Goal: Information Seeking & Learning: Compare options

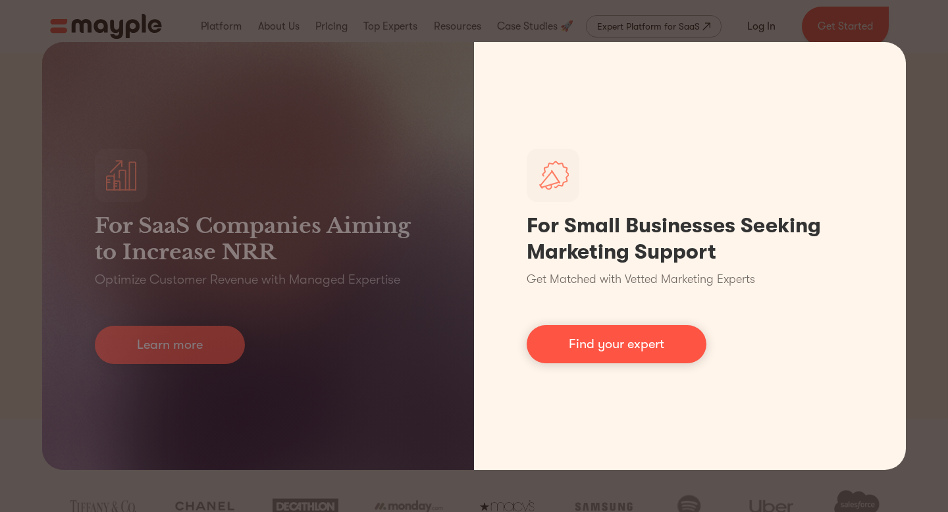
click at [617, 355] on link "Find your expert" at bounding box center [617, 344] width 180 height 38
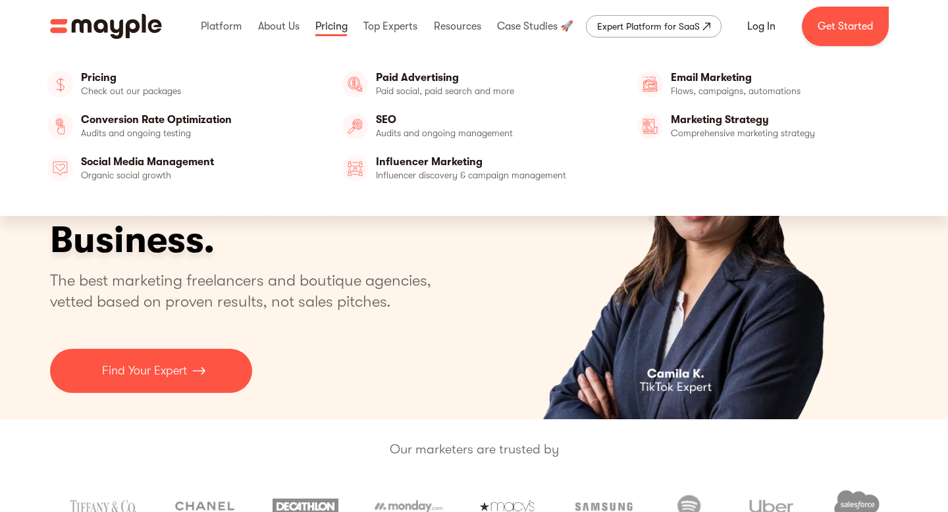
click at [316, 32] on link at bounding box center [331, 26] width 39 height 42
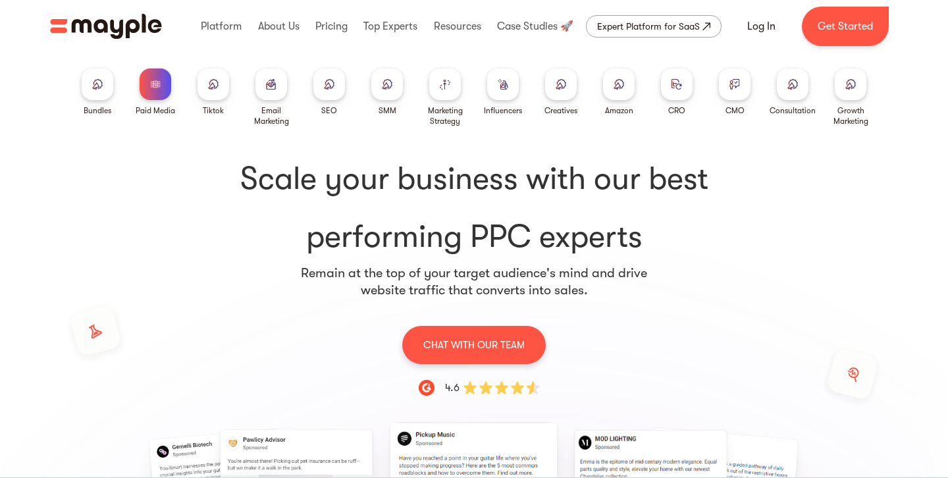
click at [155, 80] on img at bounding box center [155, 84] width 11 height 10
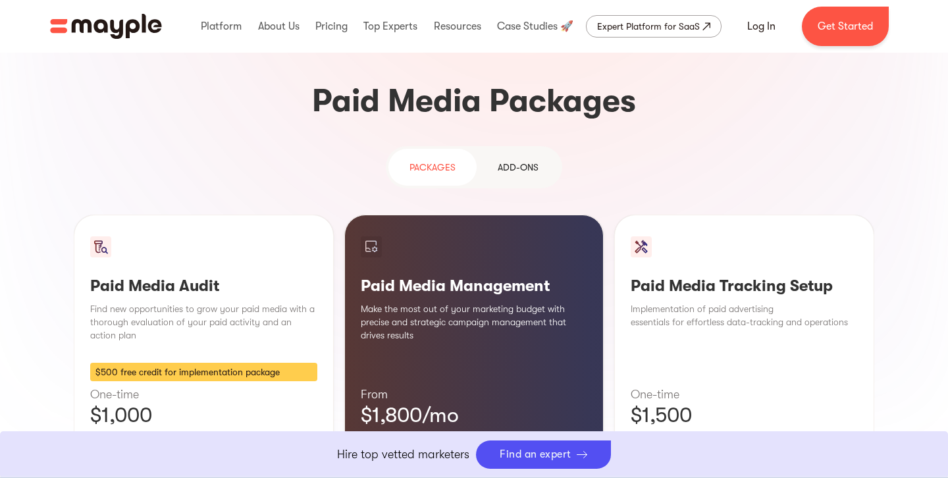
scroll to position [1150, 0]
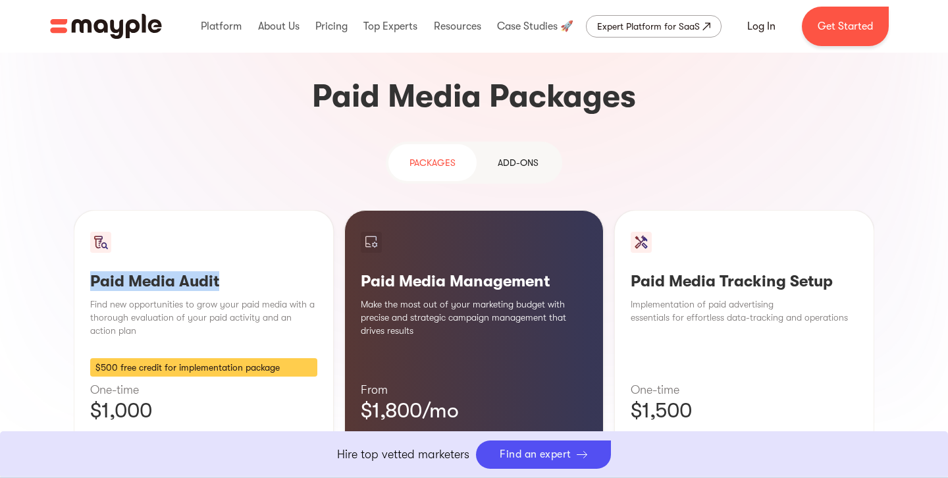
drag, startPoint x: 86, startPoint y: 175, endPoint x: 275, endPoint y: 171, distance: 188.4
click at [275, 210] on div "Paid Media Audit Find new opportunities to grow your paid media with a thorough…" at bounding box center [204, 372] width 260 height 324
click at [629, 210] on div "Paid Media Tracking Setup Implementation of paid advertising essentials for eff…" at bounding box center [745, 372] width 260 height 324
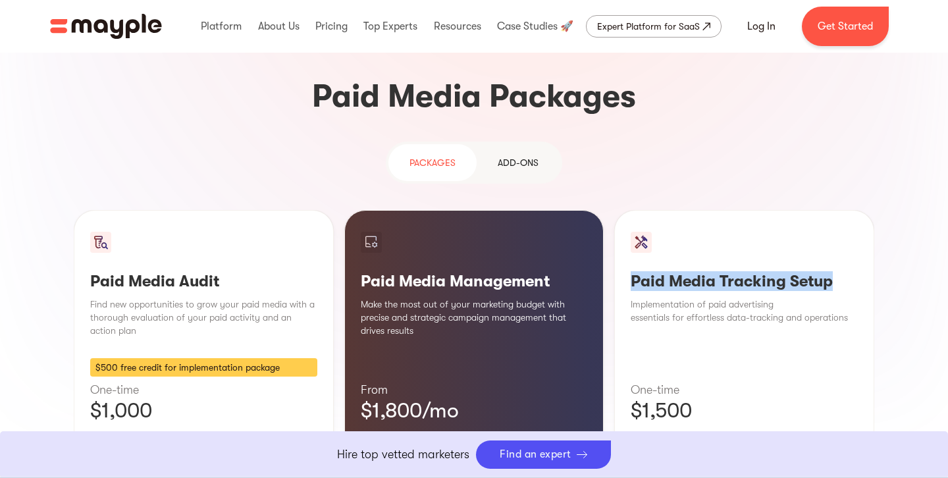
drag, startPoint x: 634, startPoint y: 178, endPoint x: 871, endPoint y: 173, distance: 236.5
click at [872, 210] on div "Paid Media Tracking Setup Implementation of paid advertising essentials for eff…" at bounding box center [745, 372] width 260 height 324
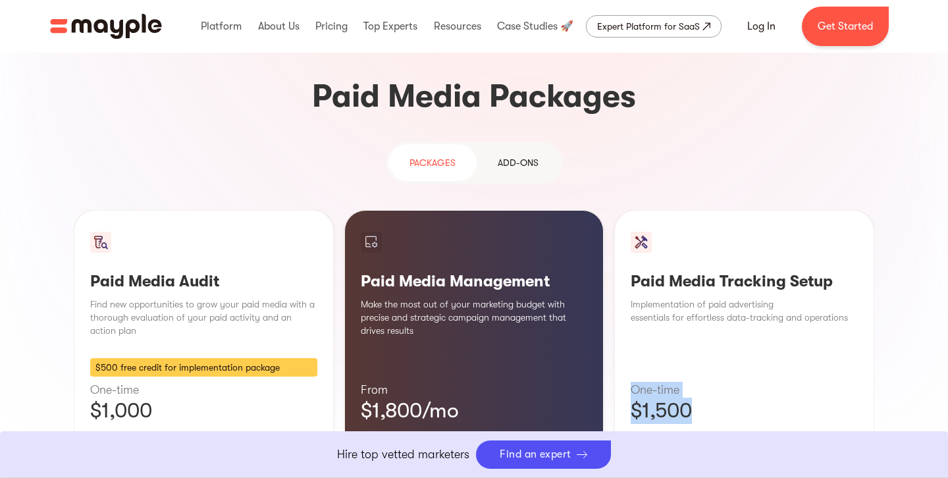
drag, startPoint x: 619, startPoint y: 290, endPoint x: 698, endPoint y: 316, distance: 82.9
click at [698, 316] on div "Paid Media Tracking Setup Implementation of paid advertising essentials for eff…" at bounding box center [745, 372] width 260 height 324
click at [746, 254] on div "Paid Media Tracking Setup Implementation of paid advertising essentials for eff…" at bounding box center [745, 372] width 260 height 324
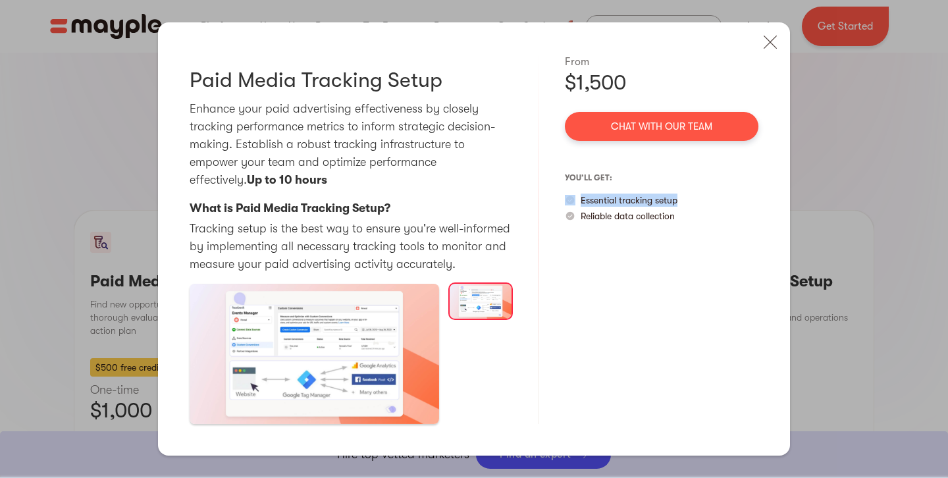
drag, startPoint x: 694, startPoint y: 202, endPoint x: 574, endPoint y: 192, distance: 120.2
click at [574, 193] on div "you’ll get: Essential tracking setup Reliable data collection" at bounding box center [662, 194] width 194 height 55
drag, startPoint x: 690, startPoint y: 214, endPoint x: 578, endPoint y: 217, distance: 112.0
click at [578, 217] on div "Reliable data collection" at bounding box center [662, 215] width 194 height 13
drag, startPoint x: 277, startPoint y: 173, endPoint x: 170, endPoint y: 174, distance: 107.4
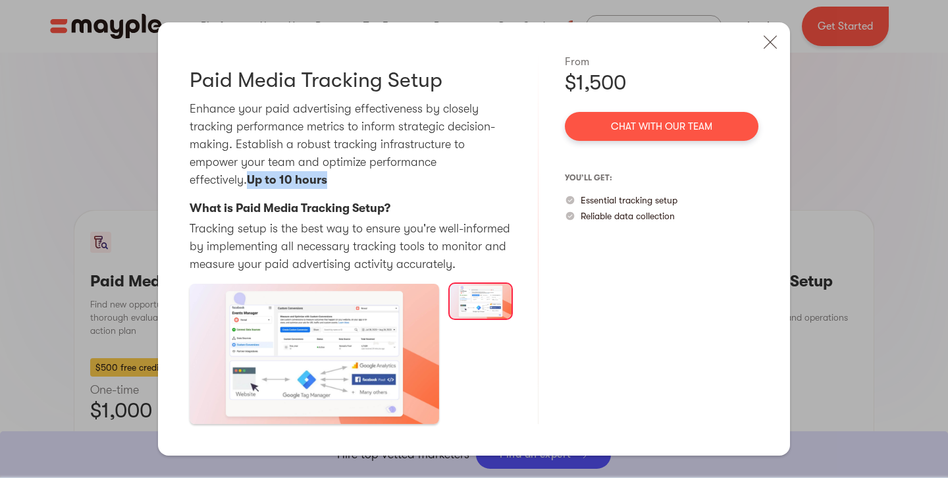
click at [170, 174] on div "Paid Media Tracking Setup Enhance your paid advertising effectiveness by closel…" at bounding box center [474, 238] width 632 height 433
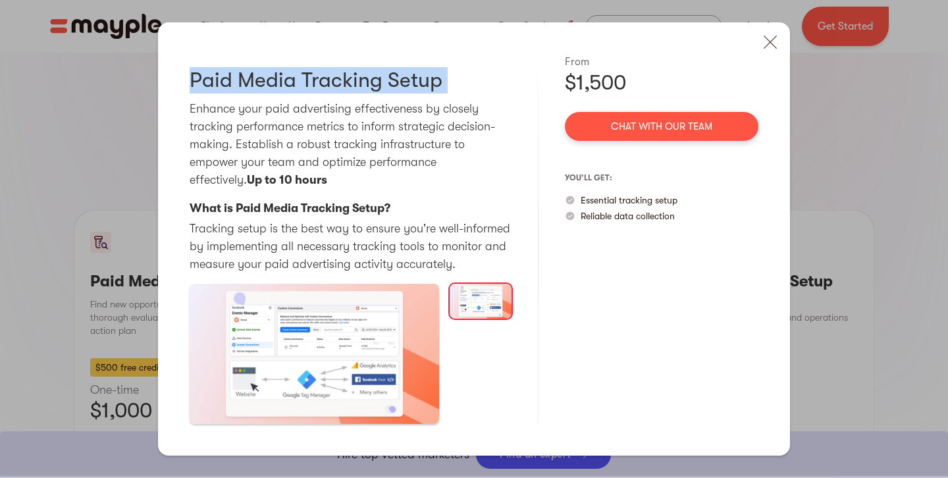
drag, startPoint x: 192, startPoint y: 65, endPoint x: 495, endPoint y: 64, distance: 303.7
click at [499, 69] on div "Paid Media Tracking Setup Enhance your paid advertising effectiveness by closel…" at bounding box center [351, 239] width 322 height 370
click at [781, 53] on img at bounding box center [770, 42] width 29 height 29
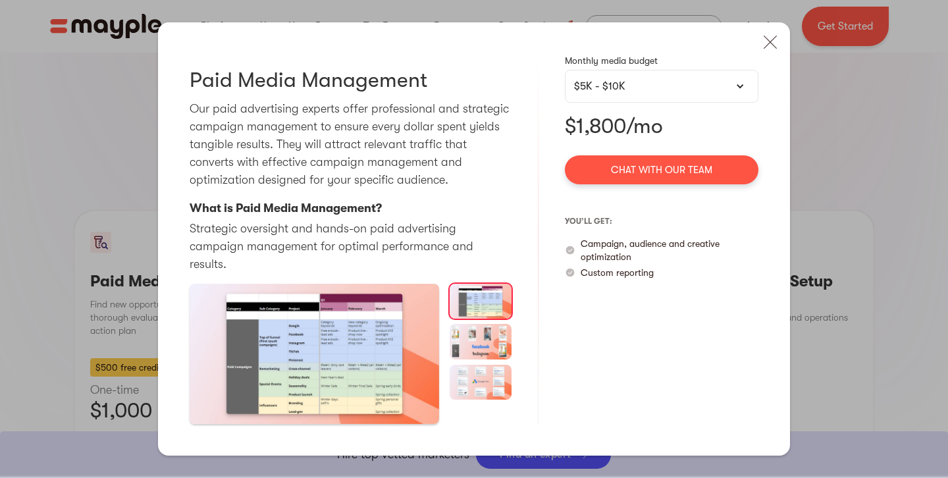
click at [265, 84] on h3 "Paid Media Management" at bounding box center [309, 80] width 238 height 26
click at [265, 83] on h3 "Paid Media Management" at bounding box center [309, 80] width 238 height 26
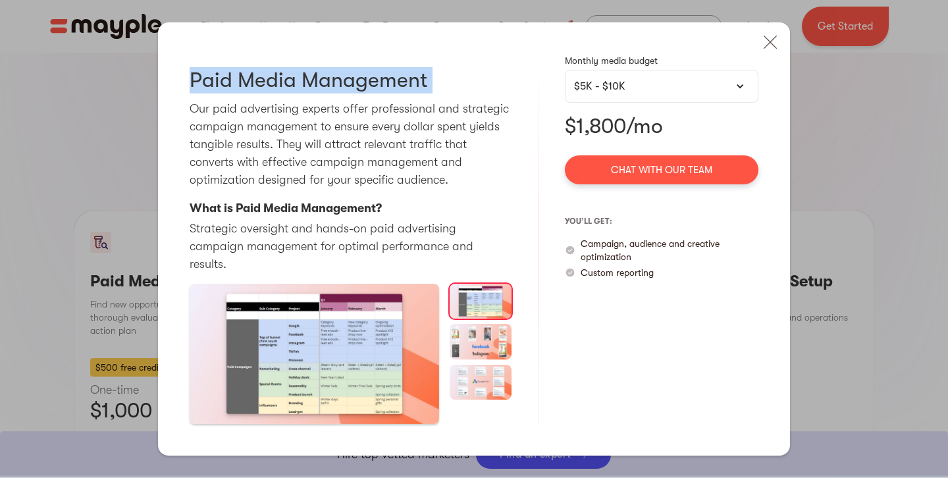
click at [265, 83] on h3 "Paid Media Management" at bounding box center [309, 80] width 238 height 26
click at [614, 94] on div "$5K - $10K" at bounding box center [661, 86] width 175 height 16
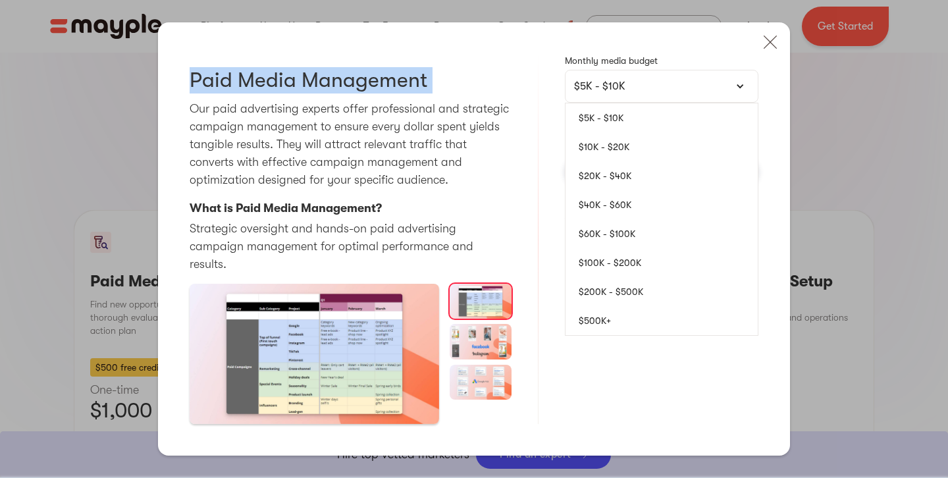
click at [597, 156] on link "$10K - $20K" at bounding box center [662, 146] width 192 height 29
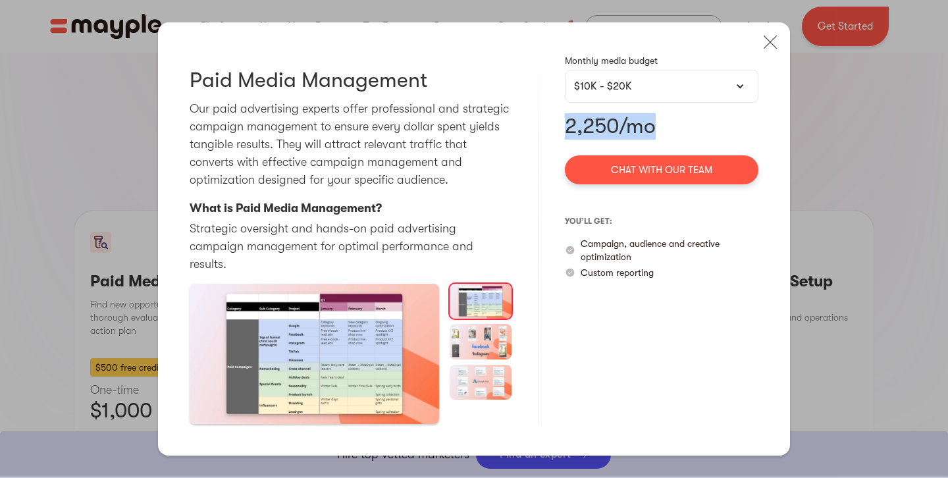
drag, startPoint x: 567, startPoint y: 136, endPoint x: 671, endPoint y: 138, distance: 103.4
click at [671, 138] on p "2,250/mo" at bounding box center [662, 126] width 194 height 26
click at [688, 78] on div "Monthly media budget $10K - $20K $5K - $10K $10K - $20K $20K - $40K $40K - $60K…" at bounding box center [662, 239] width 194 height 370
click at [679, 112] on div "Monthly media budget $10K - $20K $5K - $10K $10K - $20K $20K - $40K $40K - $60K…" at bounding box center [662, 239] width 194 height 370
click at [680, 94] on div "$10K - $20K" at bounding box center [661, 86] width 175 height 16
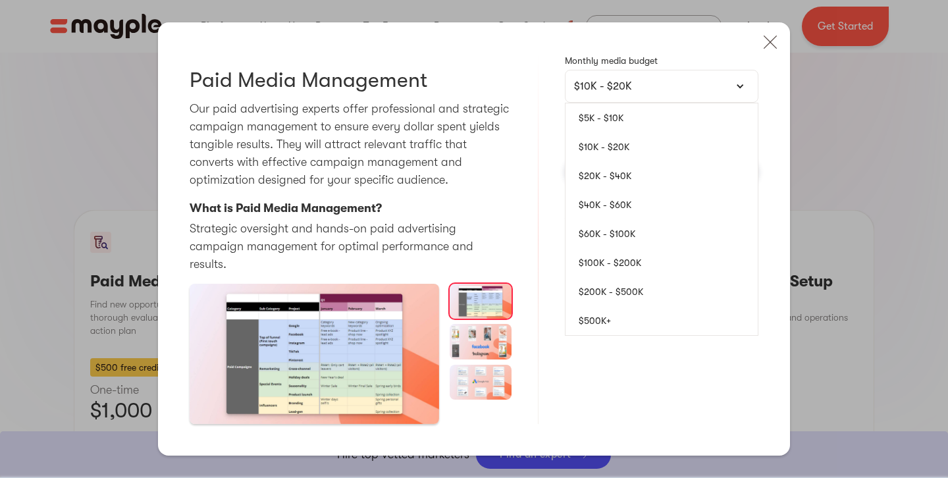
click at [638, 177] on link "$20K - $40K" at bounding box center [662, 175] width 192 height 29
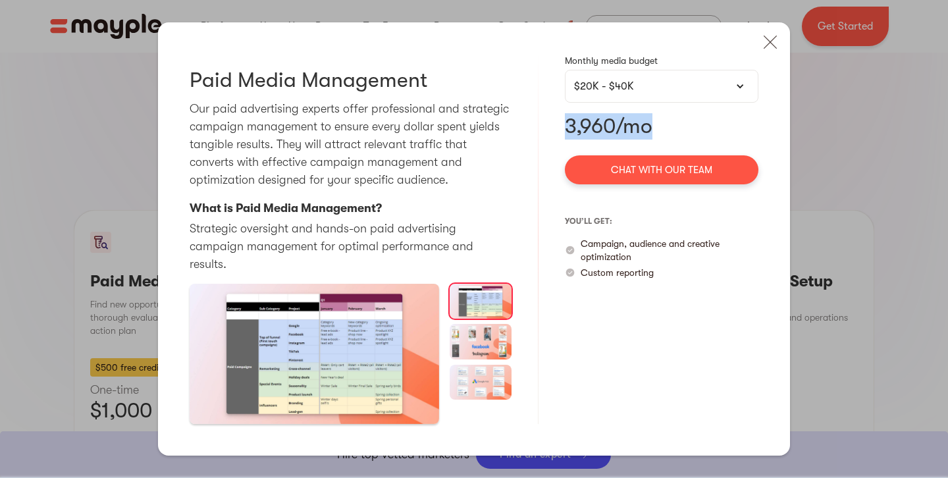
drag, startPoint x: 566, startPoint y: 132, endPoint x: 671, endPoint y: 132, distance: 104.1
click at [671, 132] on p "3,960/mo" at bounding box center [662, 126] width 194 height 26
click at [678, 88] on div "$20K - $40K" at bounding box center [661, 86] width 175 height 16
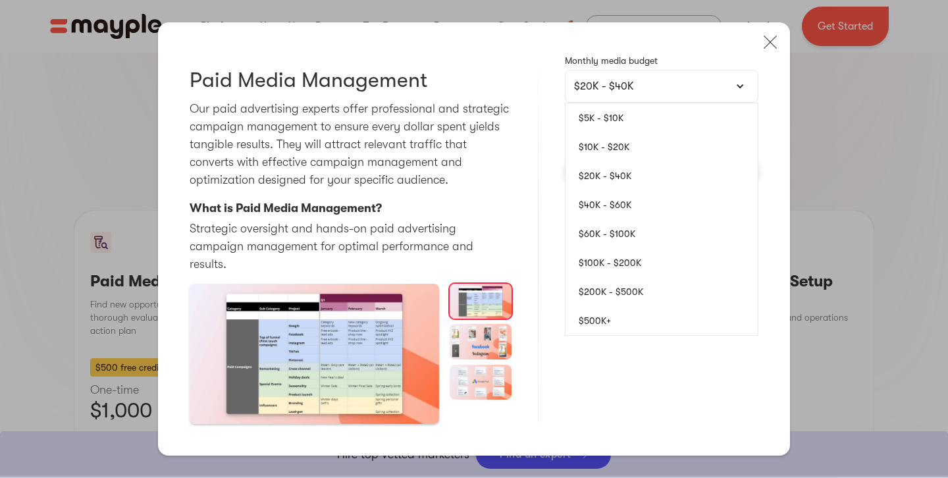
click at [624, 132] on link "$5K - $10K" at bounding box center [662, 117] width 192 height 29
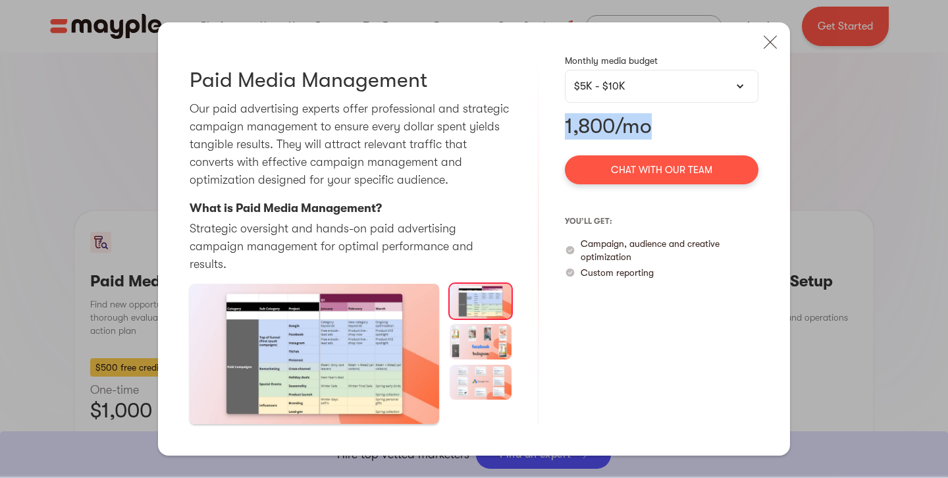
drag, startPoint x: 561, startPoint y: 134, endPoint x: 664, endPoint y: 132, distance: 103.4
click at [667, 132] on div "Paid Media Management Our paid advertising experts offer professional and strat…" at bounding box center [474, 238] width 632 height 433
click at [668, 153] on div "Monthly media budget $5K - $10K $5K - $10K $10K - $20K $20K - $40K $40K - $60K …" at bounding box center [662, 239] width 194 height 370
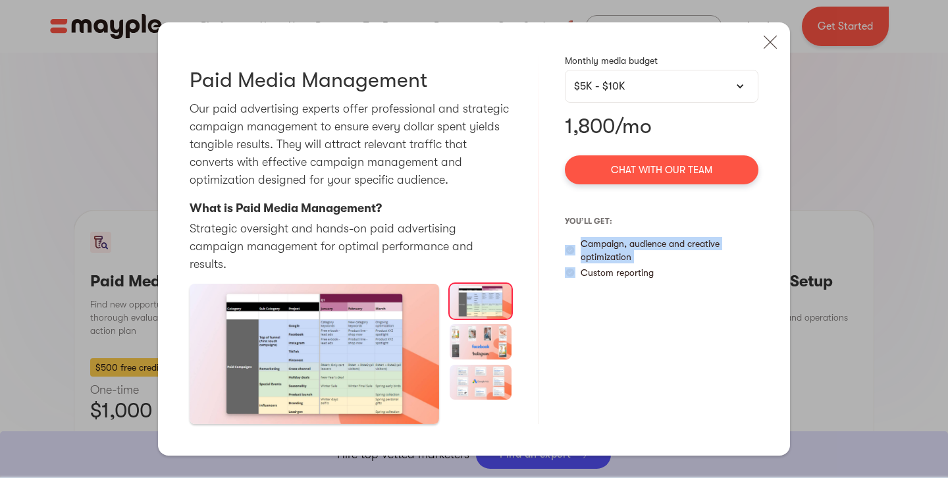
drag, startPoint x: 629, startPoint y: 273, endPoint x: 576, endPoint y: 254, distance: 56.7
click at [576, 254] on div "you’ll get: Campaign, audience and creative optimization Custom reporting" at bounding box center [662, 245] width 194 height 69
drag, startPoint x: 661, startPoint y: 281, endPoint x: 571, endPoint y: 285, distance: 90.3
click at [571, 279] on div "Custom reporting" at bounding box center [662, 272] width 194 height 13
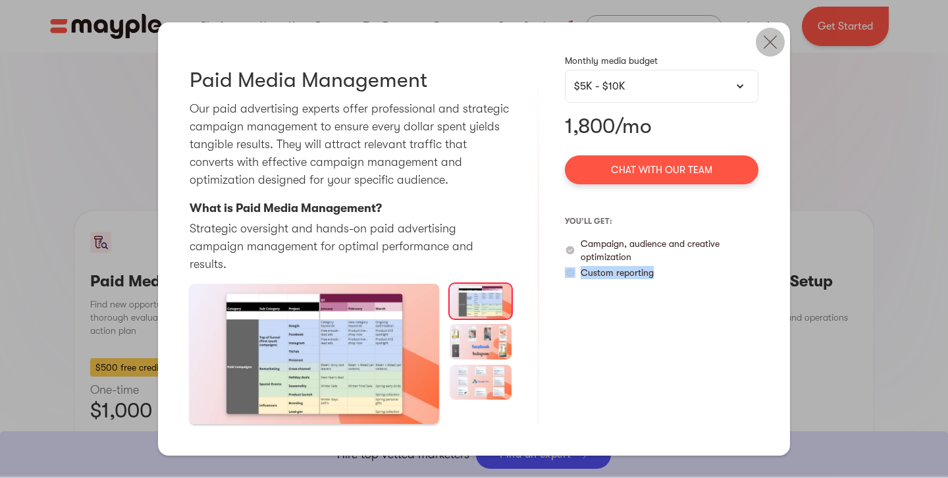
click at [777, 54] on img at bounding box center [770, 42] width 29 height 29
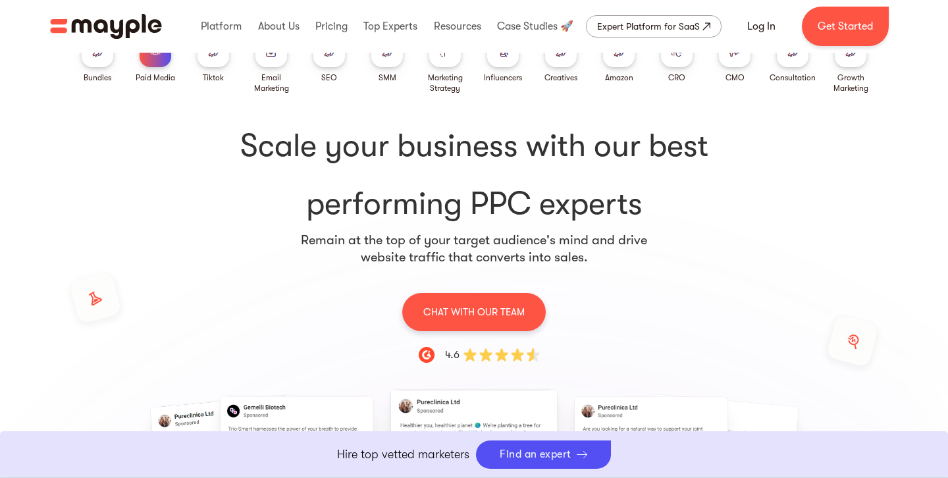
scroll to position [0, 0]
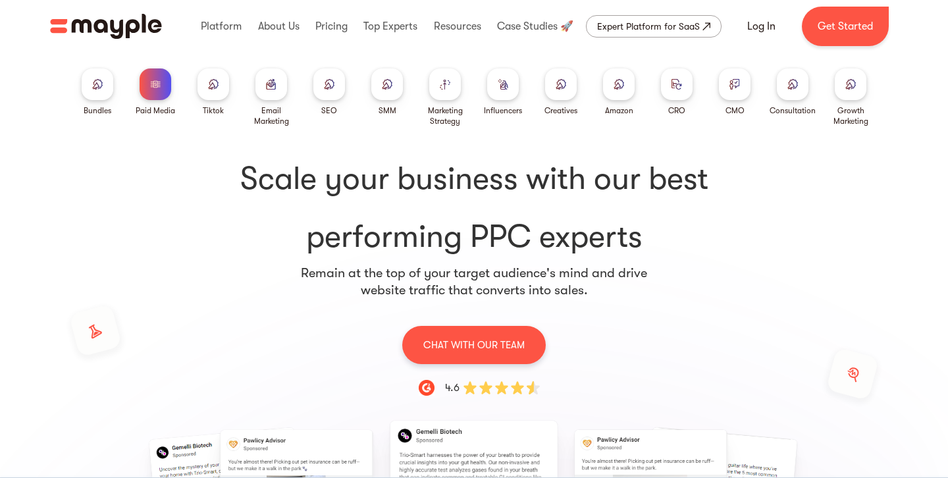
click at [545, 92] on div at bounding box center [561, 85] width 32 height 32
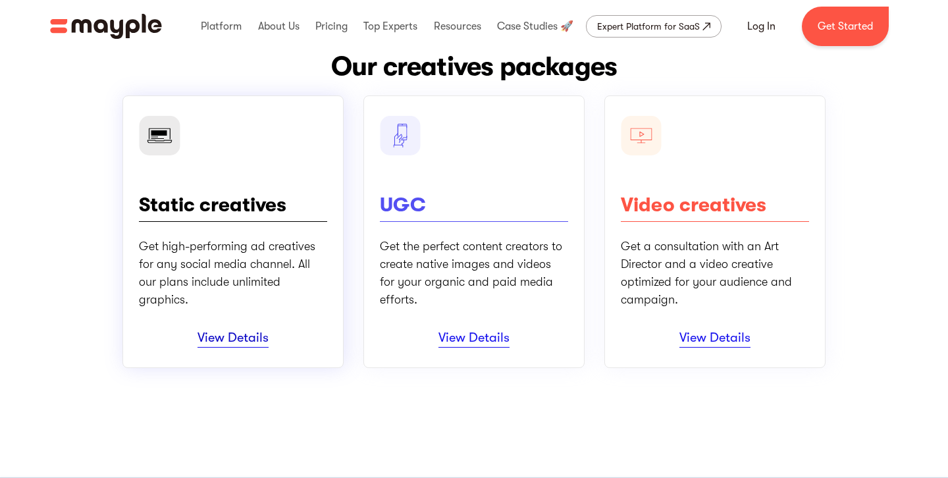
click at [243, 340] on link "View Details" at bounding box center [233, 339] width 71 height 18
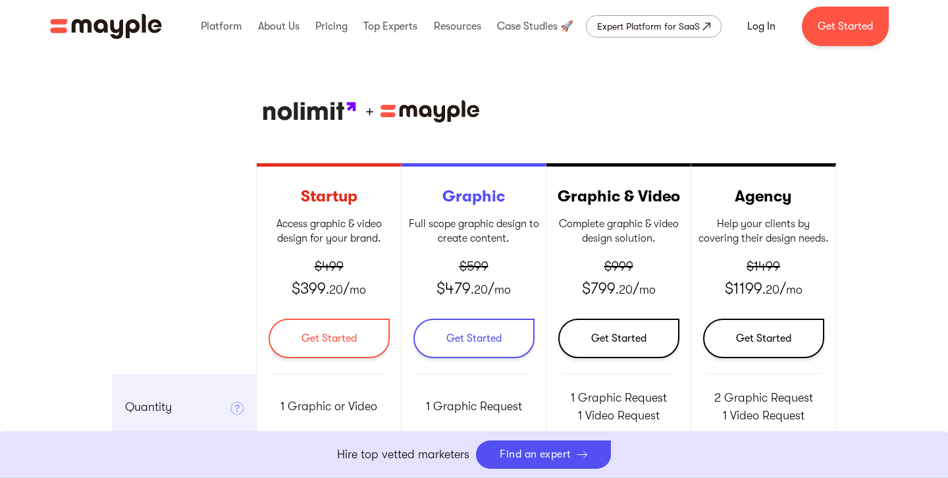
drag, startPoint x: 252, startPoint y: 125, endPoint x: 350, endPoint y: 123, distance: 98.8
click at [350, 123] on div "+" at bounding box center [474, 112] width 725 height 30
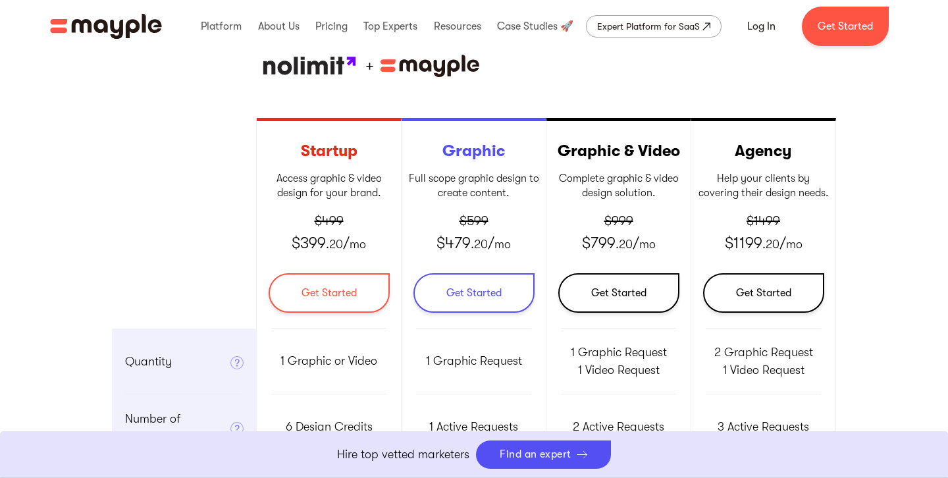
scroll to position [457, 0]
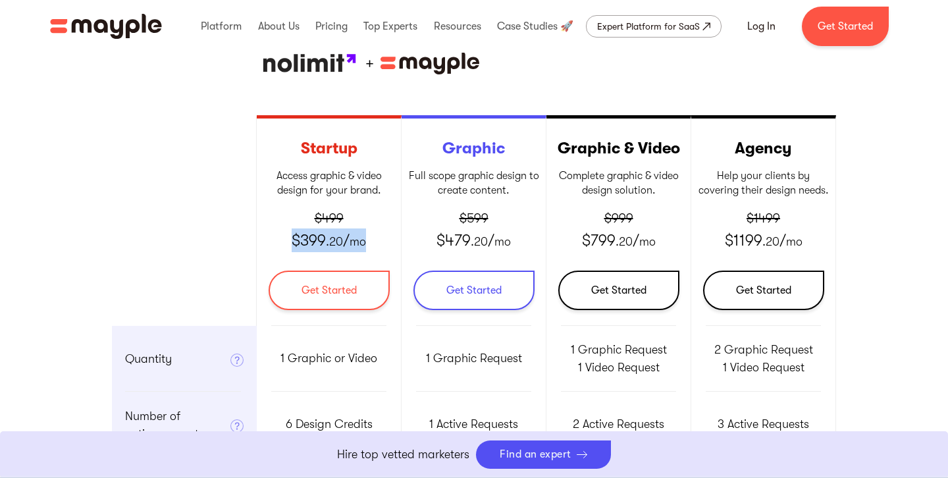
drag, startPoint x: 287, startPoint y: 236, endPoint x: 395, endPoint y: 232, distance: 108.1
click at [397, 234] on div "Startup Access graphic & video design for your brand. ‍ $499 $399 .20 / mo Get …" at bounding box center [329, 220] width 145 height 211
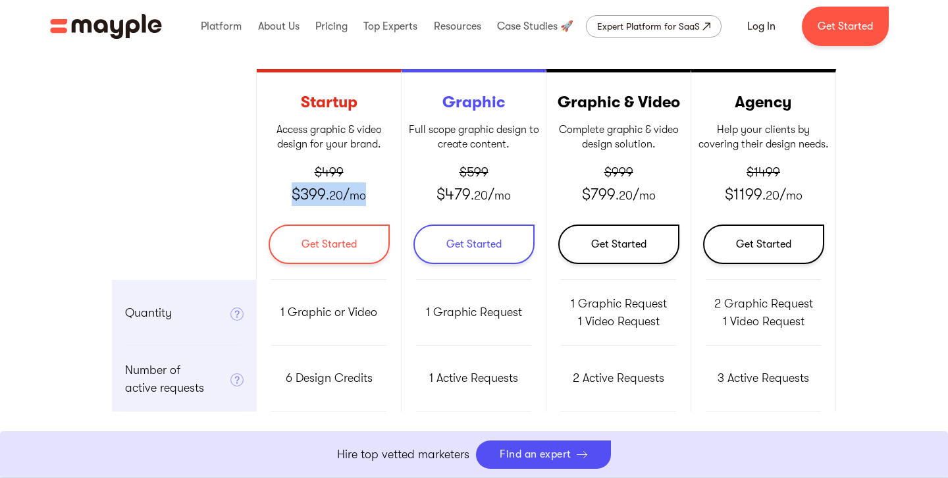
scroll to position [504, 0]
click at [306, 136] on p "Access graphic & video design for your brand. ‍" at bounding box center [328, 137] width 131 height 30
drag, startPoint x: 292, startPoint y: 194, endPoint x: 383, endPoint y: 194, distance: 91.6
click at [383, 194] on div "Startup Access graphic & video design for your brand. ‍ $499 $399 .20 / mo Get …" at bounding box center [329, 174] width 145 height 211
drag, startPoint x: 275, startPoint y: 313, endPoint x: 411, endPoint y: 316, distance: 136.4
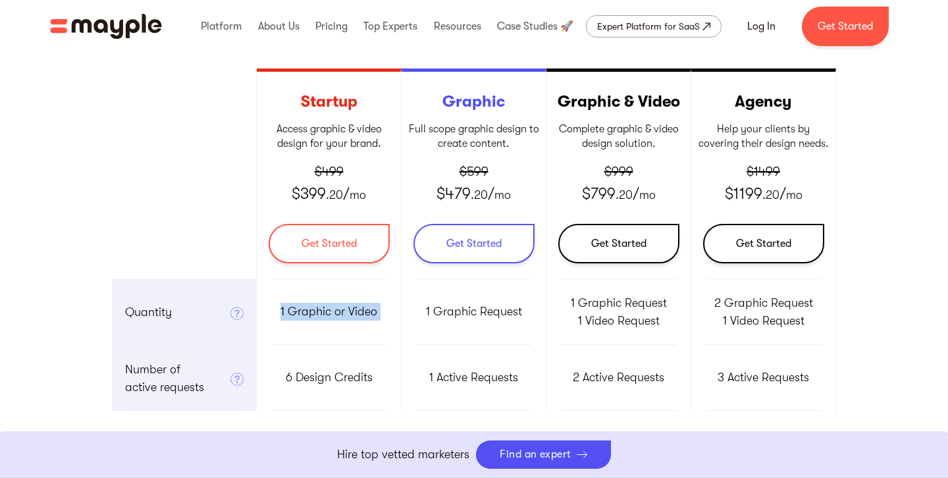
click at [414, 317] on div "Startup Access graphic & video design for your brand. ‍ $499 $399 .20 / mo Get …" at bounding box center [474, 240] width 725 height 343
click at [309, 313] on p "1 Graphic or Video" at bounding box center [329, 312] width 97 height 18
drag, startPoint x: 284, startPoint y: 379, endPoint x: 376, endPoint y: 381, distance: 92.2
click at [377, 381] on div "6 Design Credits" at bounding box center [329, 378] width 145 height 66
click at [314, 193] on p "$399 .20 / mo" at bounding box center [329, 194] width 74 height 24
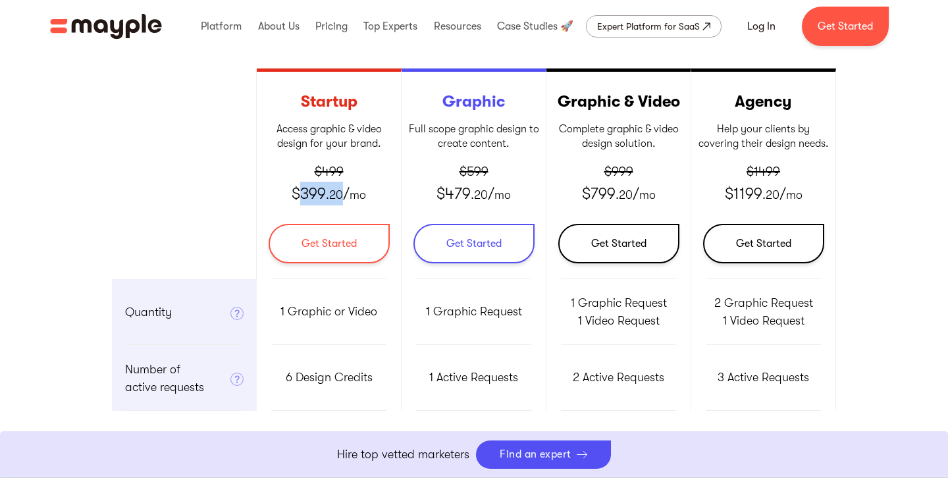
click at [313, 192] on p "$399 .20 / mo" at bounding box center [329, 194] width 74 height 24
drag, startPoint x: 335, startPoint y: 312, endPoint x: 391, endPoint y: 307, distance: 56.2
click at [391, 307] on div "1 Graphic or Video" at bounding box center [329, 312] width 145 height 66
click at [383, 320] on div "1 Graphic or Video" at bounding box center [329, 312] width 145 height 66
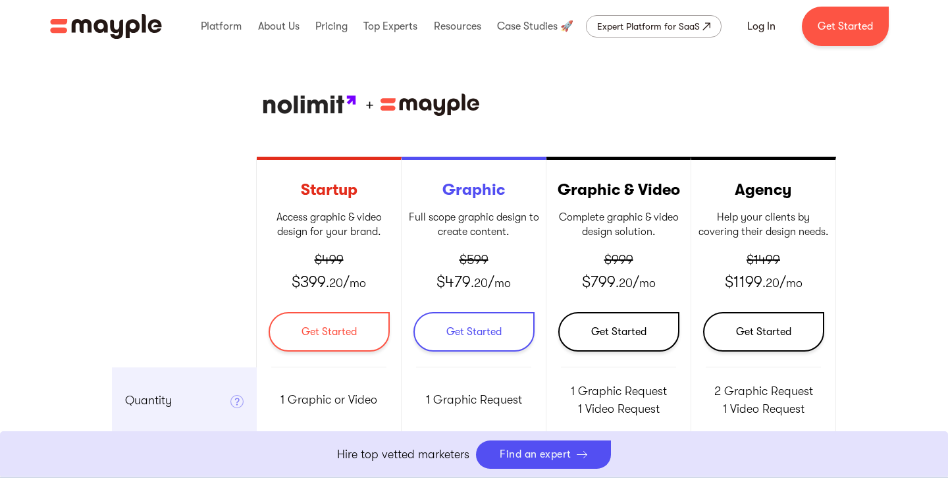
scroll to position [211, 0]
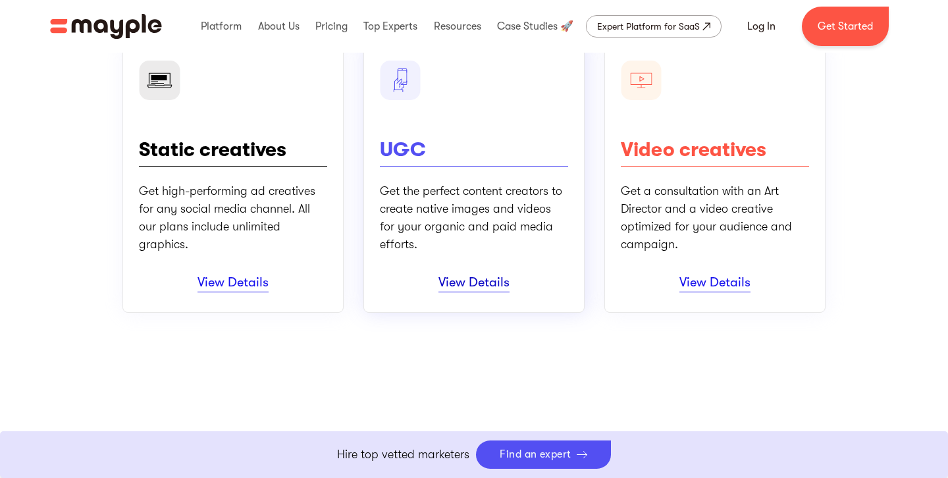
click at [494, 283] on link "View Details" at bounding box center [474, 284] width 71 height 18
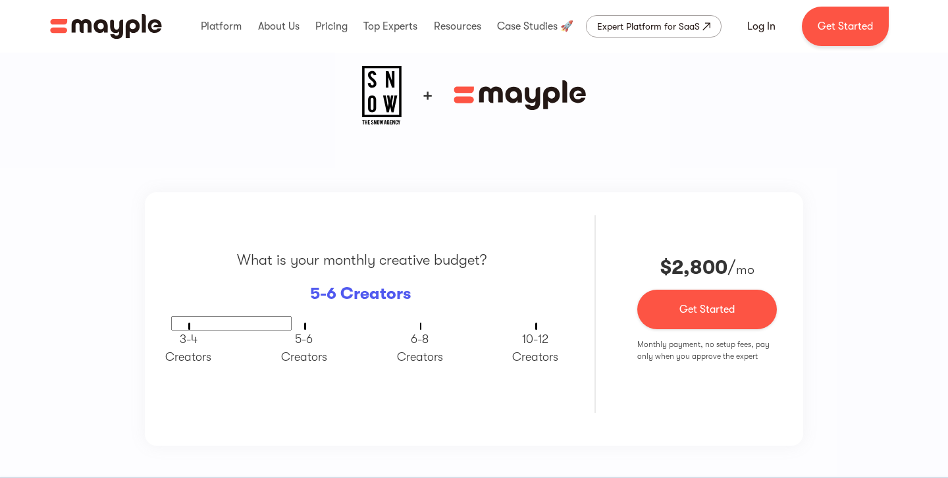
scroll to position [880, 0]
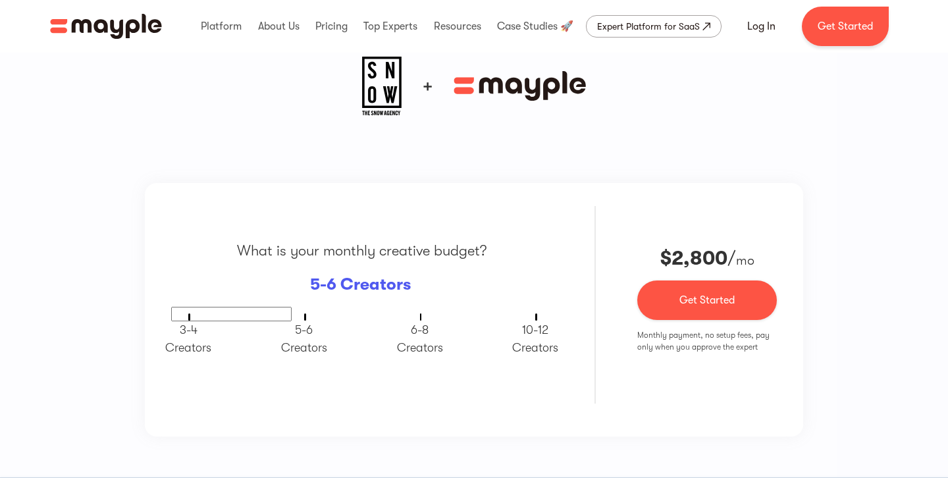
click at [187, 344] on span "3-4 ‍ Creators" at bounding box center [188, 338] width 46 height 31
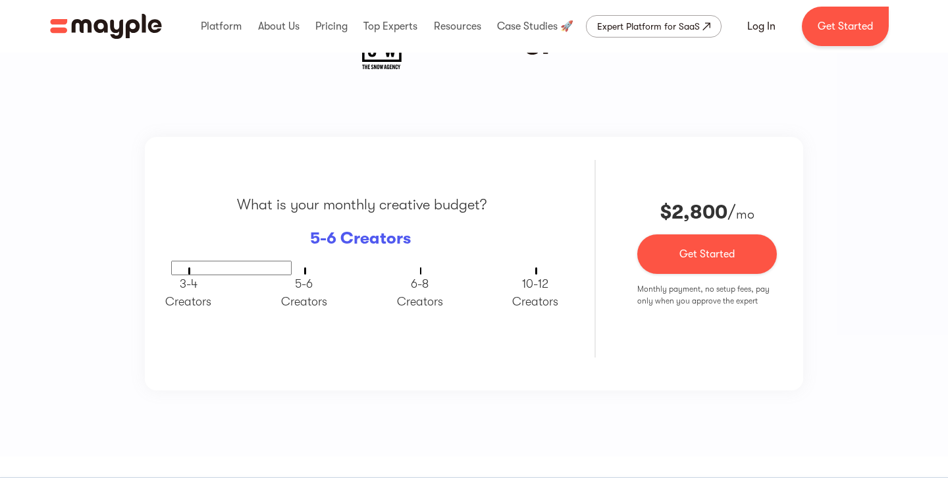
scroll to position [944, 0]
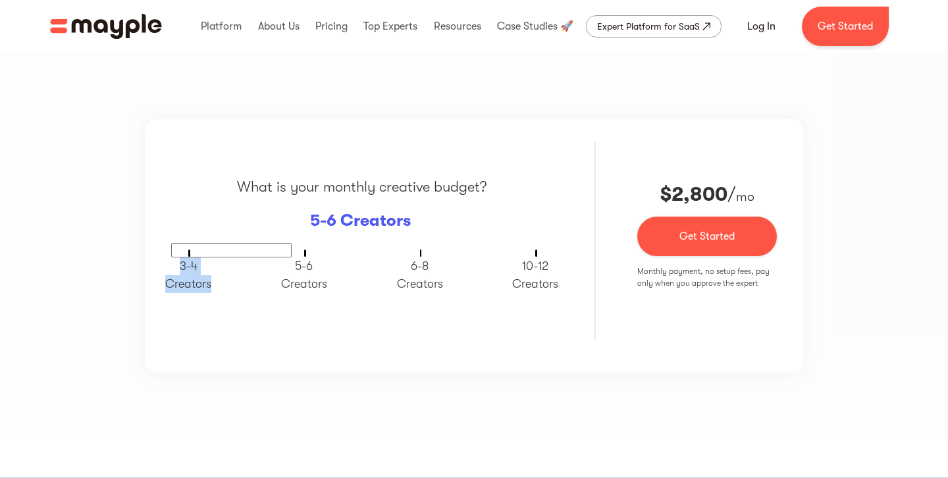
drag, startPoint x: 169, startPoint y: 265, endPoint x: 225, endPoint y: 296, distance: 63.7
click at [225, 298] on div "What is your monthly creative budget? 5-6 Creators 3-4 ‍ Creators 5-6 ‍ Creator…" at bounding box center [362, 241] width 382 height 198
click at [256, 267] on div "3-4 ‍ Creators 5-6 ‍ Creators 6-8 Creators 10-12 Creators" at bounding box center [361, 276] width 393 height 36
click at [256, 261] on div "3-4 ‍ Creators 5-6 ‍ Creators 6-8 Creators 10-12 Creators" at bounding box center [361, 276] width 393 height 36
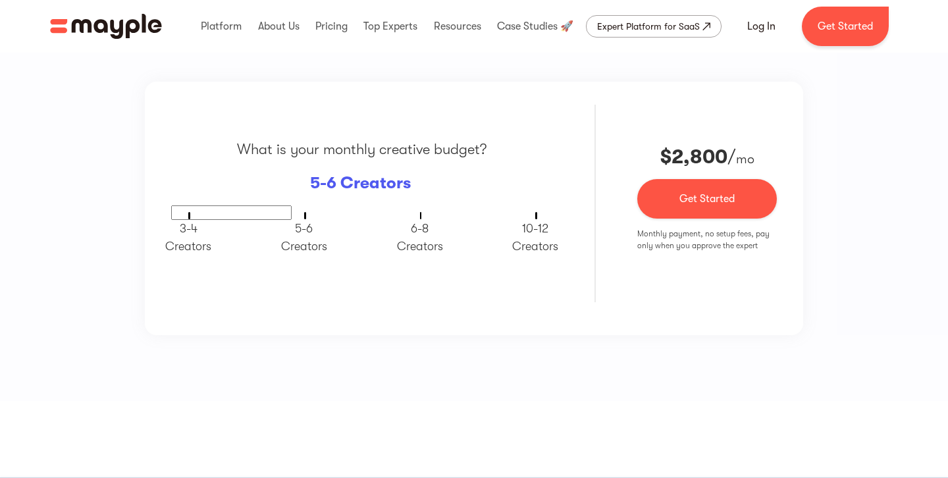
scroll to position [983, 0]
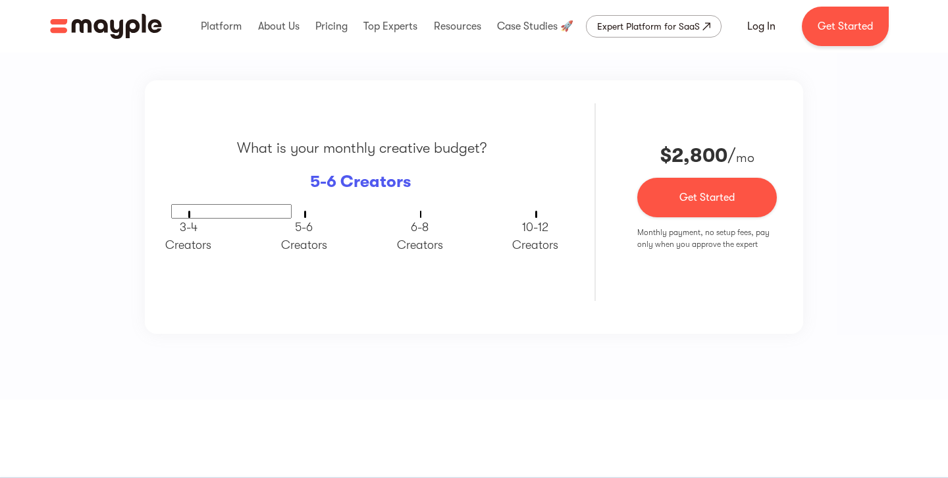
click at [231, 231] on div "3-4 ‍ Creators 5-6 ‍ Creators 6-8 Creators 10-12 Creators" at bounding box center [361, 237] width 393 height 36
drag, startPoint x: 227, startPoint y: 252, endPoint x: 171, endPoint y: 223, distance: 62.8
click at [171, 223] on div "3-4 ‍ Creators 5-6 ‍ Creators 6-8 Creators 10-12 Creators" at bounding box center [361, 237] width 393 height 36
click at [301, 240] on span "5-6 ‍ Creators" at bounding box center [304, 236] width 46 height 31
click at [300, 240] on span "5-6 ‍ Creators" at bounding box center [304, 236] width 46 height 31
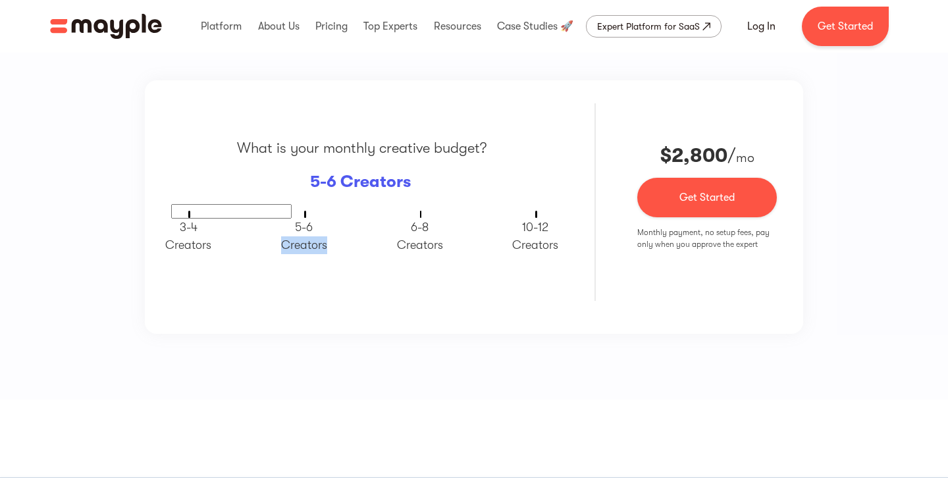
click at [300, 240] on span "5-6 ‍ Creators" at bounding box center [304, 236] width 46 height 31
click at [438, 244] on span "6-8 Creators" at bounding box center [420, 236] width 46 height 31
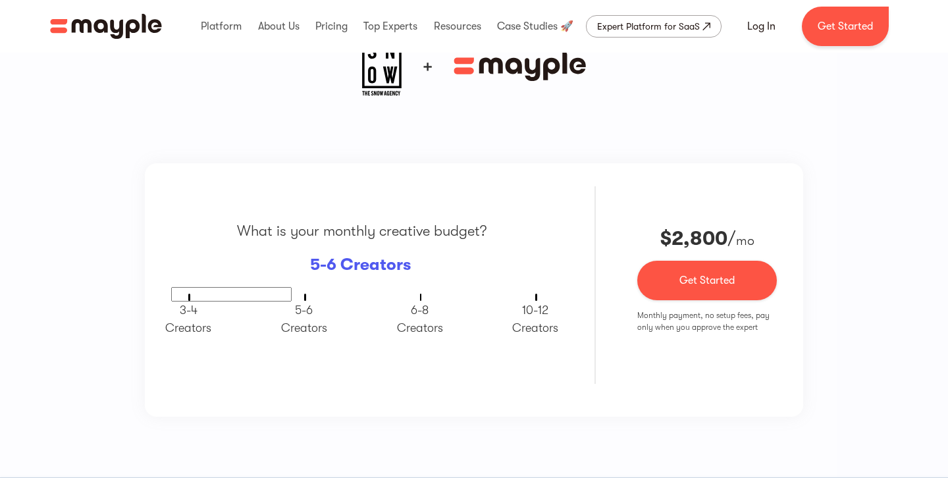
scroll to position [903, 0]
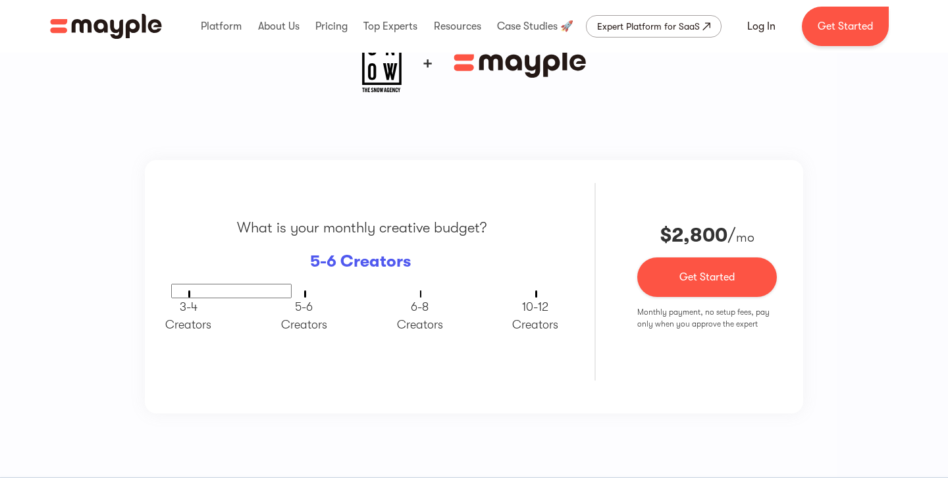
click at [202, 312] on p "3-4 ‍ Creators" at bounding box center [188, 316] width 46 height 36
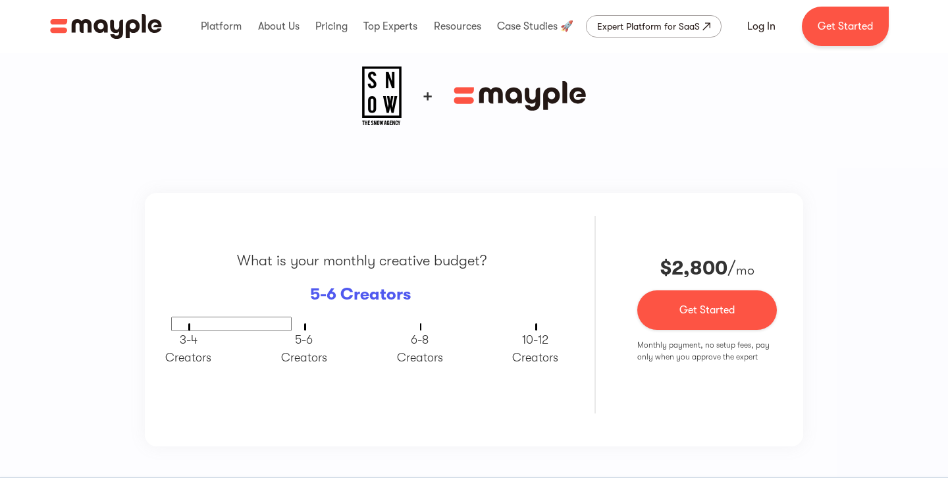
scroll to position [869, 0]
click at [387, 126] on div "What is your monthly creative budget? 5-6 Creators 3-4 ‍ Creators 5-6 ‍ Creator…" at bounding box center [474, 257] width 869 height 380
click at [387, 125] on img at bounding box center [474, 96] width 224 height 59
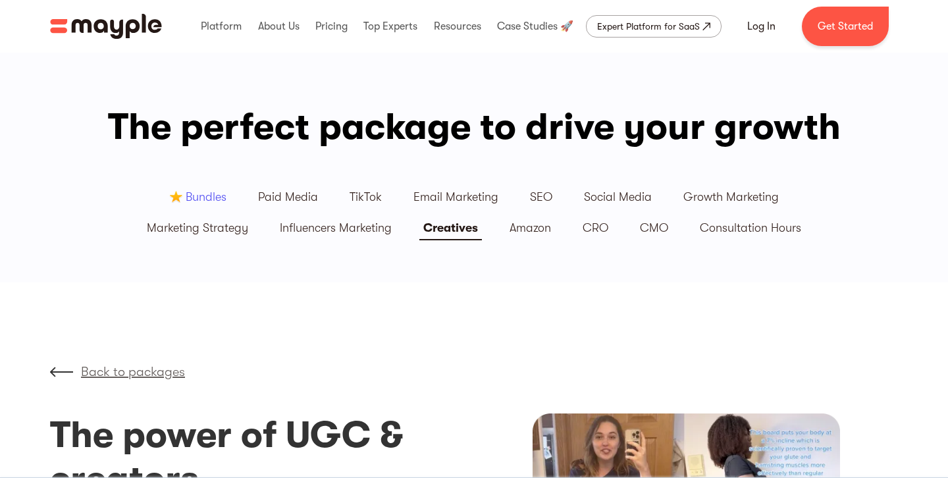
scroll to position [6, 0]
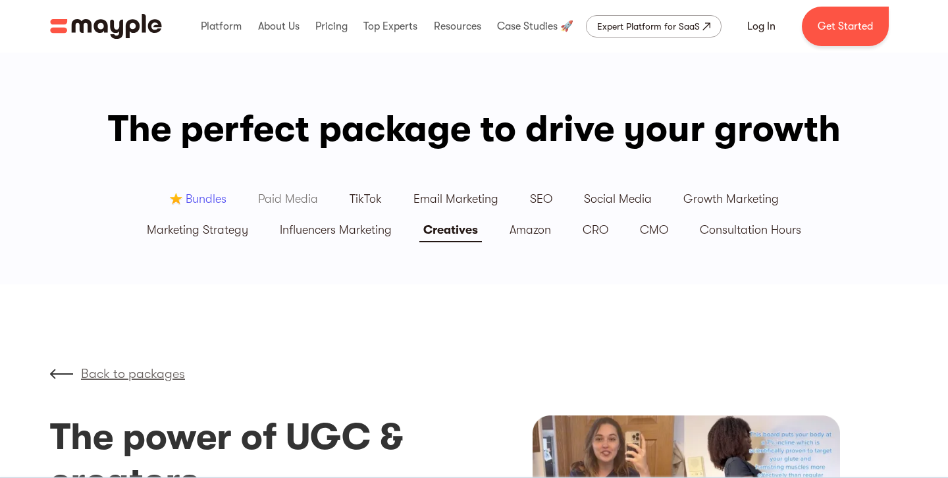
click at [292, 197] on div "Paid Media" at bounding box center [288, 199] width 60 height 15
click at [310, 190] on link "Paid Media" at bounding box center [288, 199] width 92 height 31
click at [304, 207] on link "Paid Media" at bounding box center [288, 199] width 92 height 31
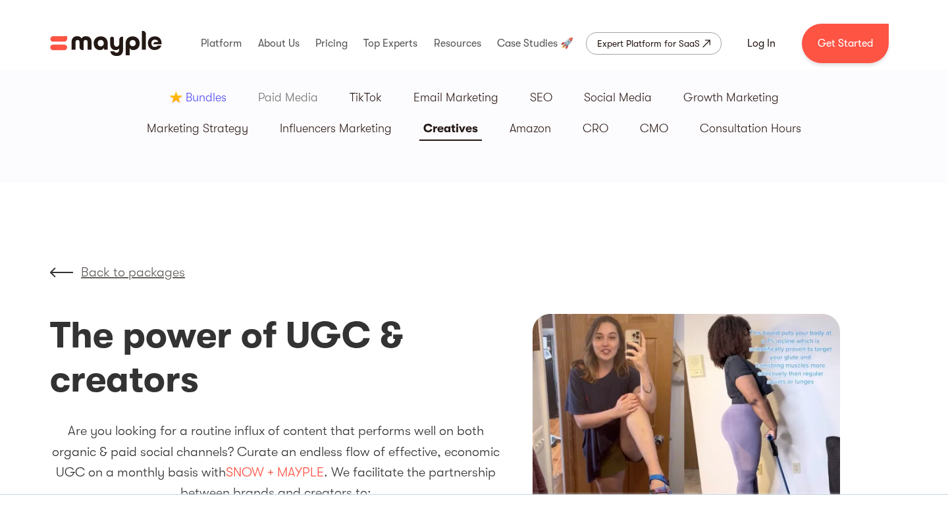
scroll to position [101, 0]
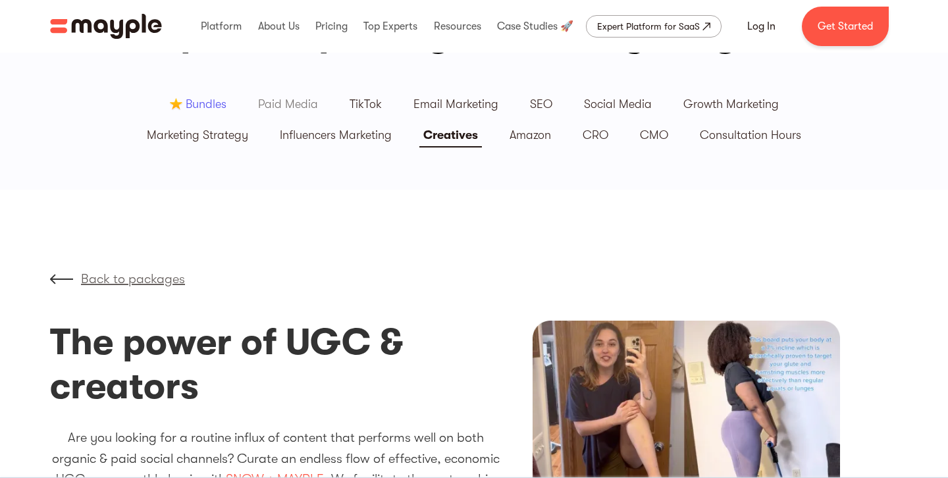
click at [298, 96] on link "Paid Media" at bounding box center [288, 104] width 92 height 31
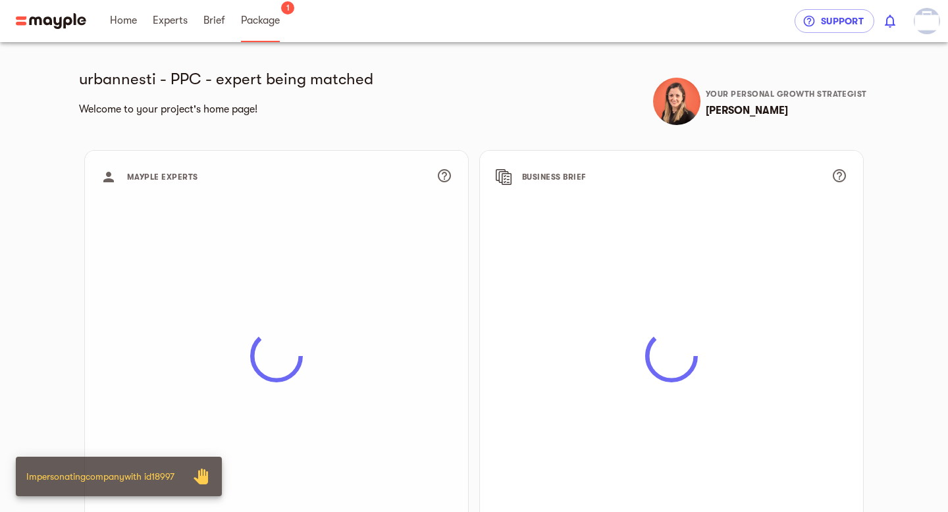
click at [266, 24] on span "Package" at bounding box center [260, 21] width 39 height 16
